Goal: Task Accomplishment & Management: Manage account settings

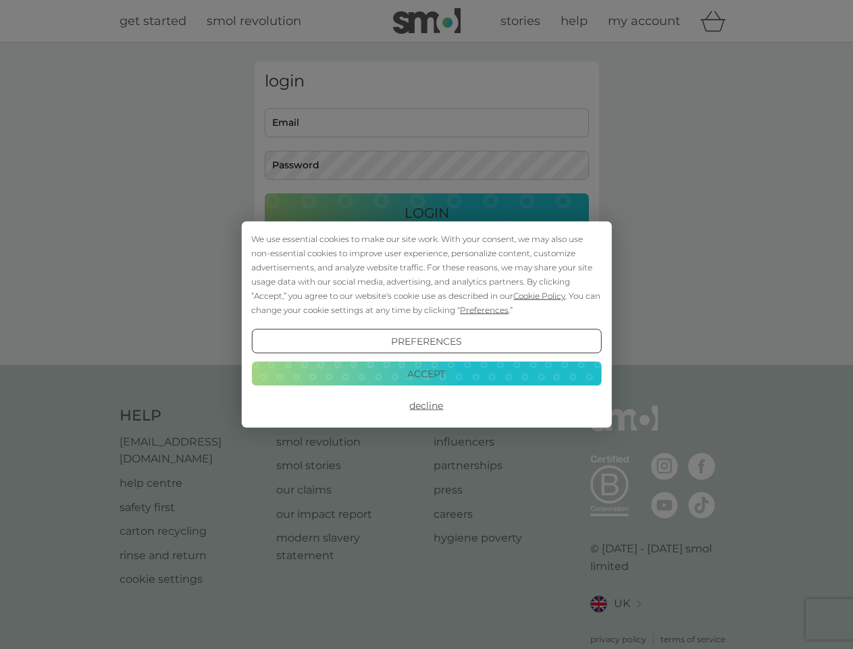
click at [540, 295] on span "Cookie Policy" at bounding box center [540, 296] width 52 height 10
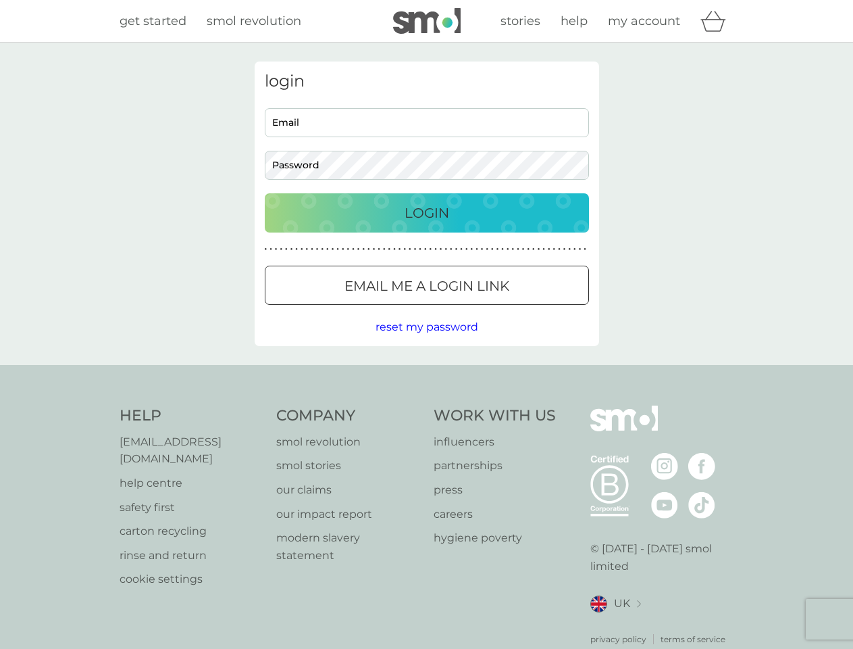
click at [483, 309] on div "login Email Password Login ● ● ● ● ● ● ● ● ● ● ● ● ● ● ● ● ● ● ● ● ● ● ● ● ● ● …" at bounding box center [427, 203] width 345 height 284
click at [426, 341] on div "login Email Password Login ● ● ● ● ● ● ● ● ● ● ● ● ● ● ● ● ● ● ● ● ● ● ● ● ● ● …" at bounding box center [427, 203] width 345 height 284
click at [426, 405] on div "Help [EMAIL_ADDRESS][DOMAIN_NAME] help centre safety first carton recycling rin…" at bounding box center [427, 525] width 615 height 240
click at [426, 373] on div "Help [EMAIL_ADDRESS][DOMAIN_NAME] help centre safety first carton recycling rin…" at bounding box center [426, 525] width 853 height 321
